Goal: Book appointment/travel/reservation

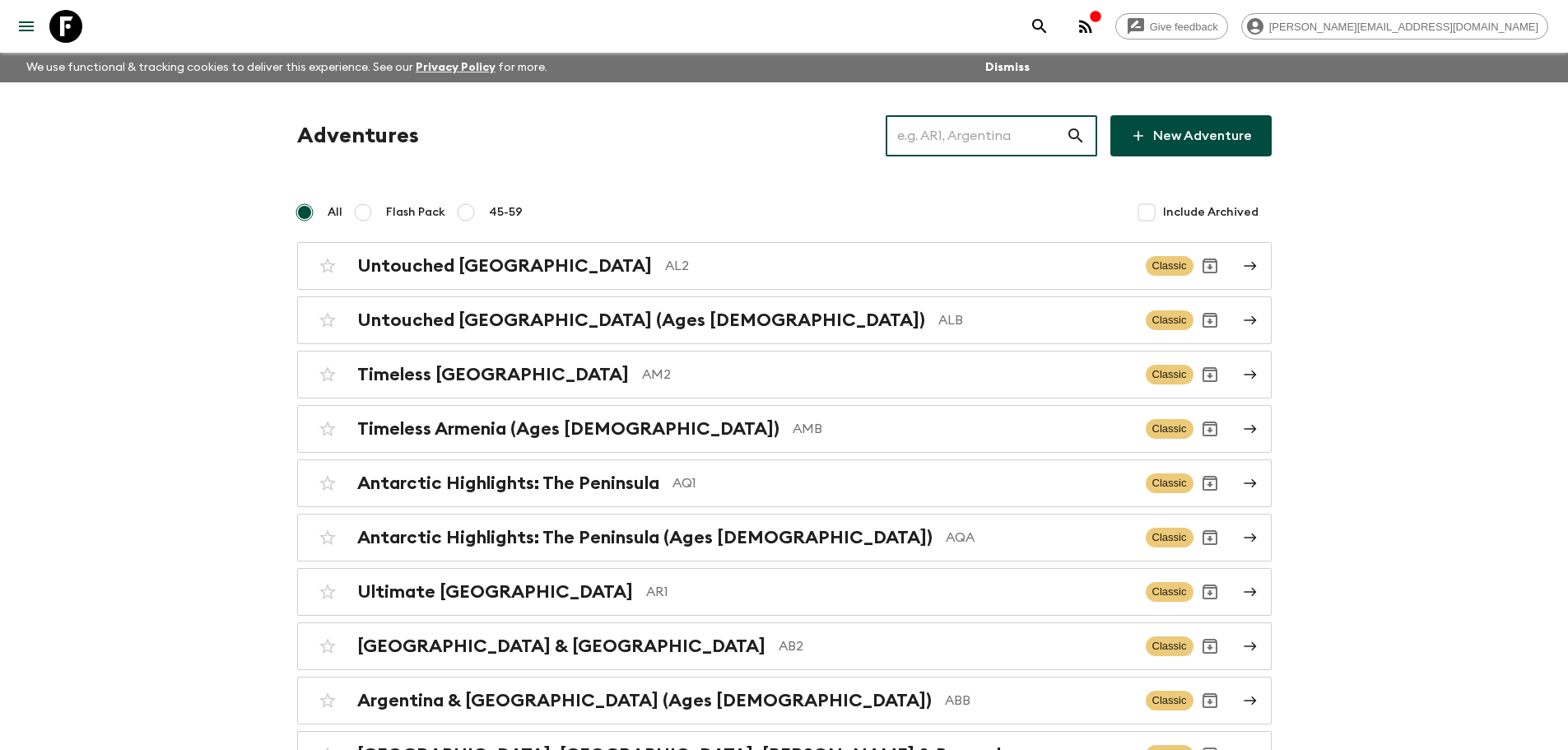
click at [1047, 135] on input "text" at bounding box center [975, 135] width 180 height 46
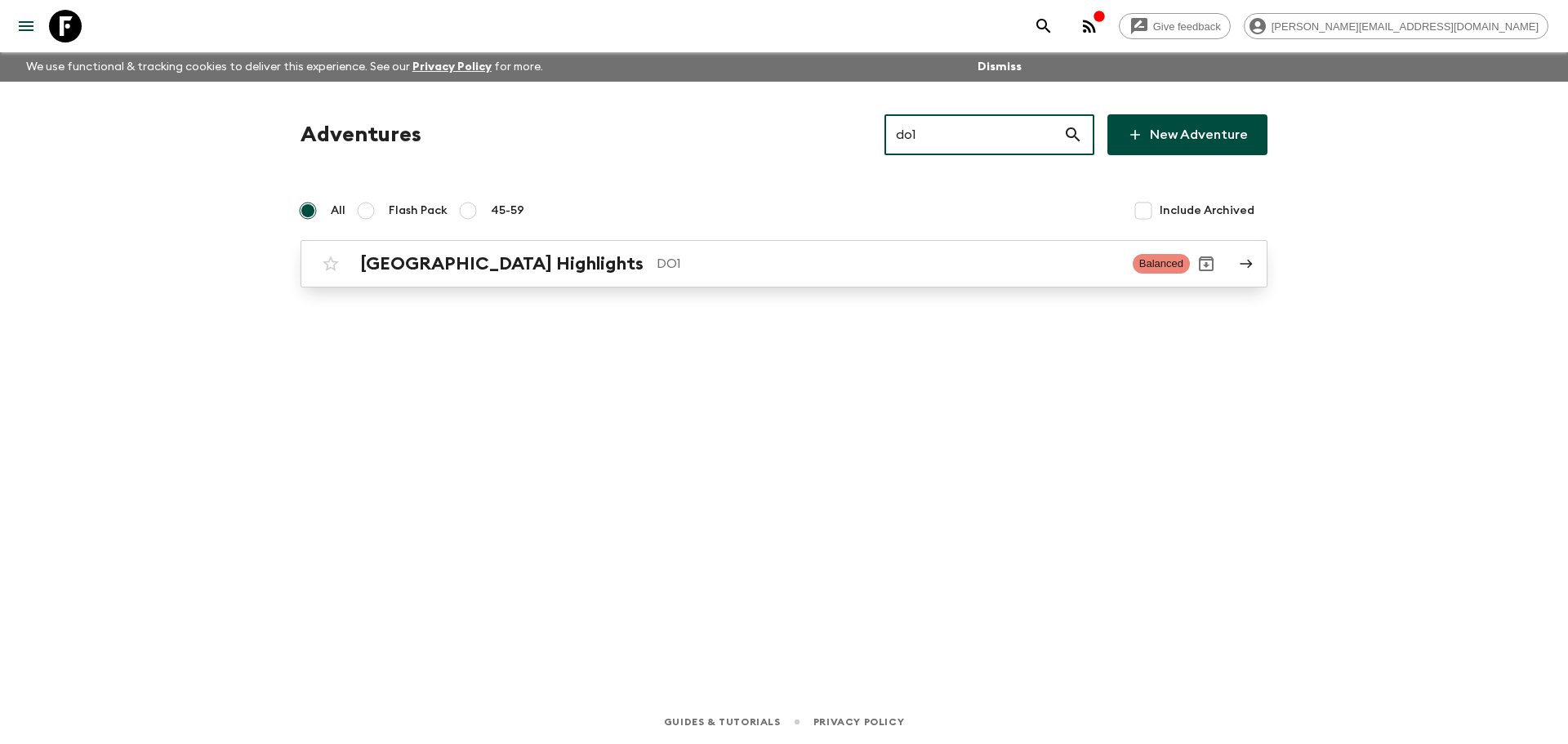
type input "do1"
click at [920, 278] on div "Dominican Republic Highlights DO1 Balanced" at bounding box center [752, 263] width 876 height 32
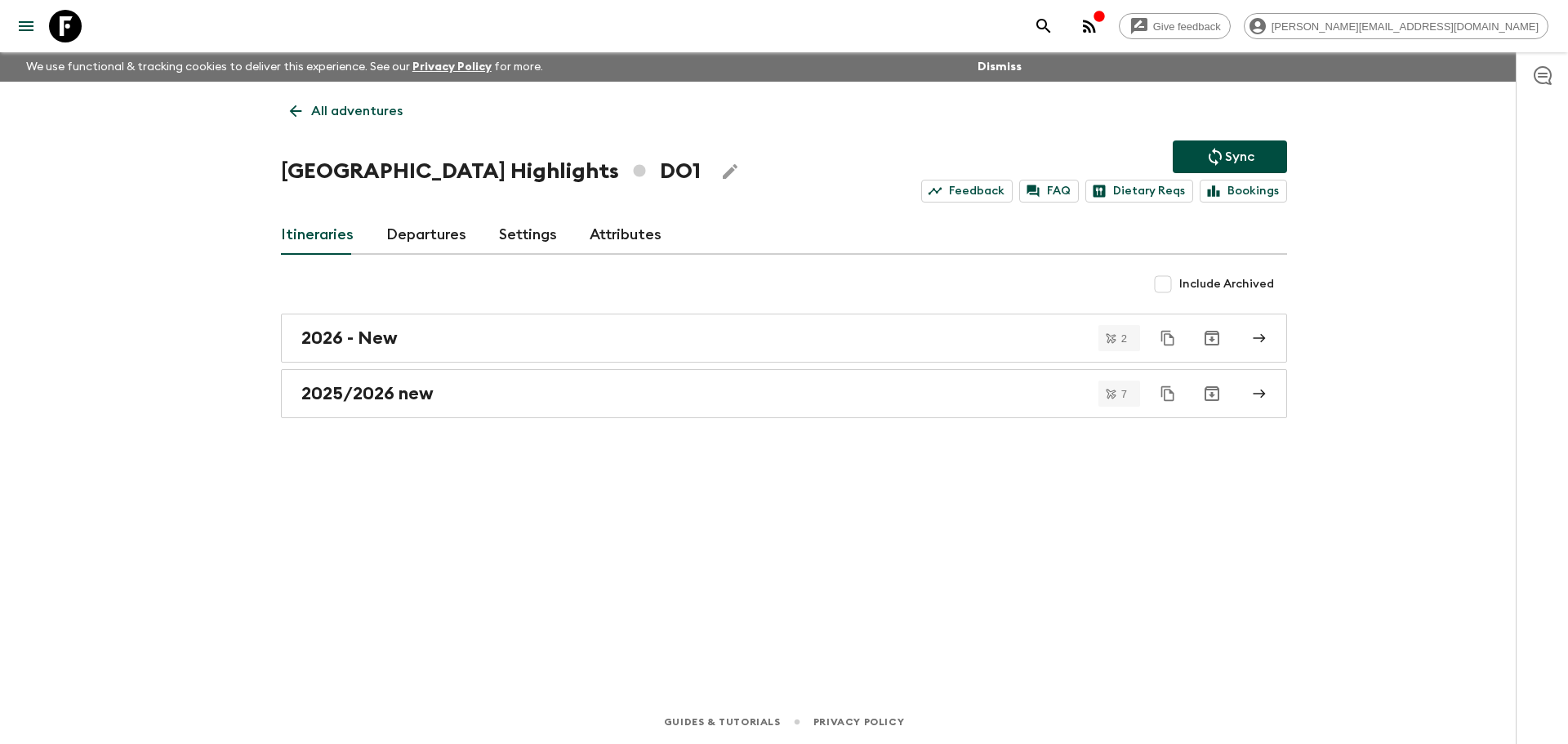
click at [403, 237] on link "Departures" at bounding box center [426, 235] width 80 height 39
